Goal: Transaction & Acquisition: Purchase product/service

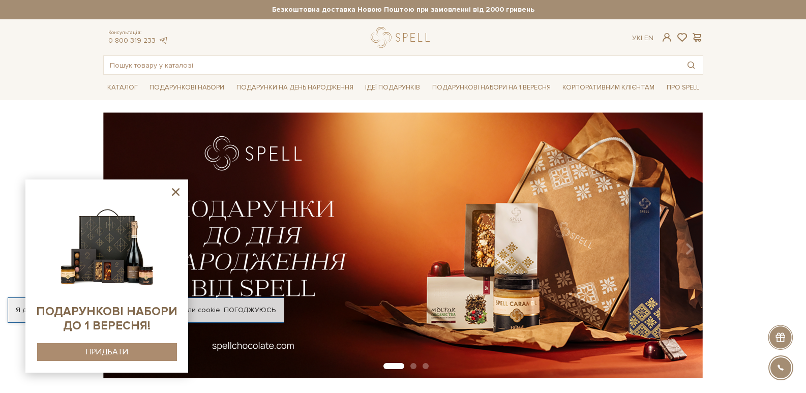
click at [176, 186] on icon at bounding box center [175, 192] width 13 height 13
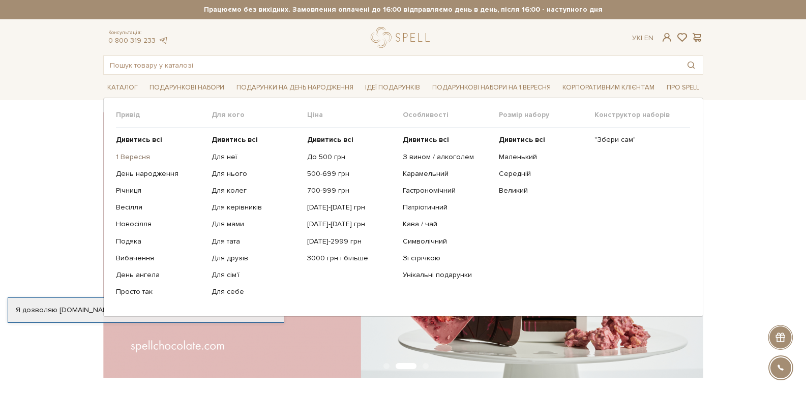
click at [144, 160] on link "1 Вересня" at bounding box center [160, 157] width 88 height 9
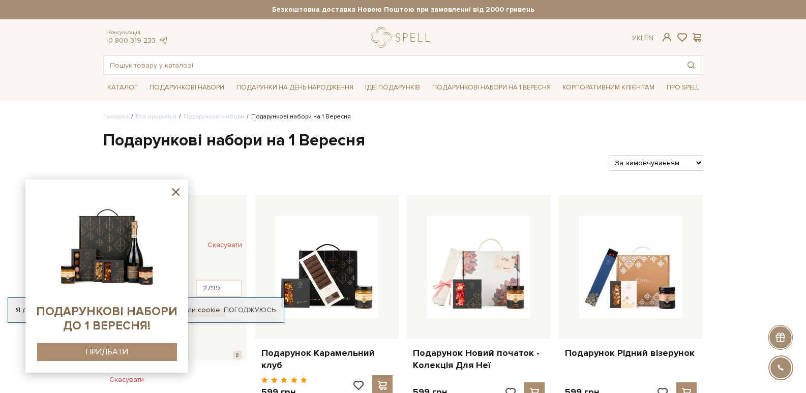
click at [171, 195] on icon at bounding box center [175, 192] width 13 height 13
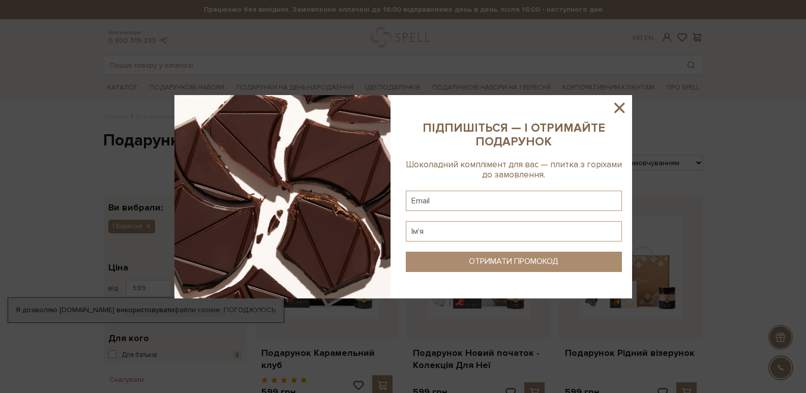
click at [616, 110] on icon at bounding box center [619, 107] width 17 height 17
